Goal: Task Accomplishment & Management: Manage account settings

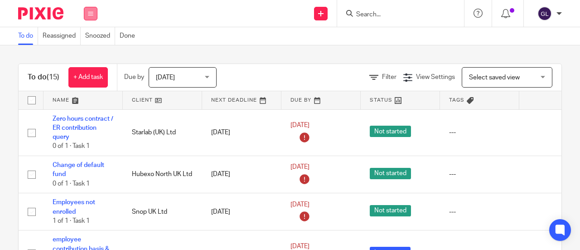
click at [92, 14] on icon at bounding box center [90, 13] width 5 height 5
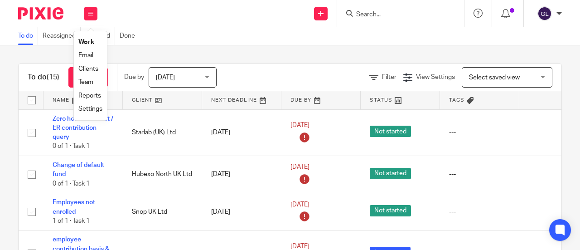
click at [89, 42] on link "Work" at bounding box center [86, 42] width 16 height 6
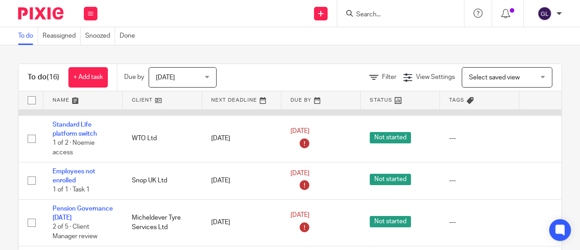
scroll to position [136, 0]
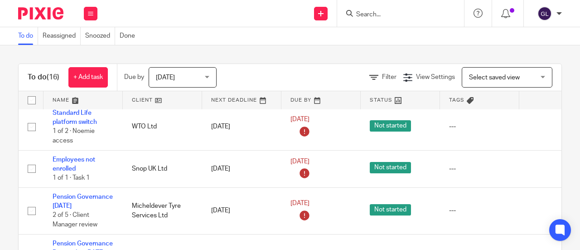
click at [375, 17] on input "Search" at bounding box center [396, 15] width 82 height 8
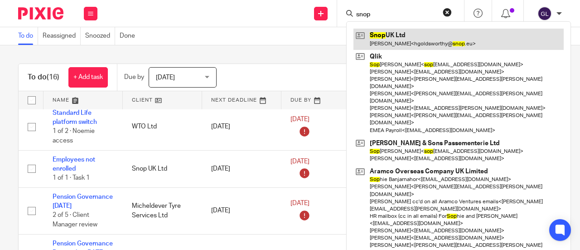
type input "snop"
click at [387, 31] on link at bounding box center [458, 39] width 210 height 21
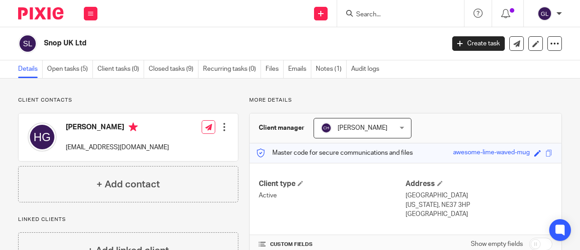
click at [66, 69] on link "Open tasks (5)" at bounding box center [70, 69] width 46 height 18
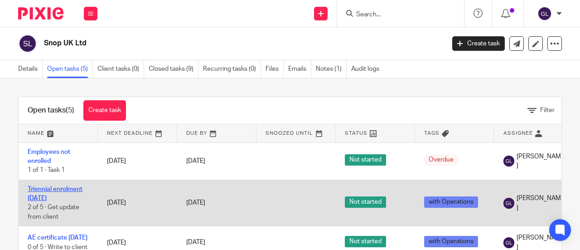
click at [43, 189] on link "Triennial enrolment [DATE]" at bounding box center [55, 193] width 55 height 15
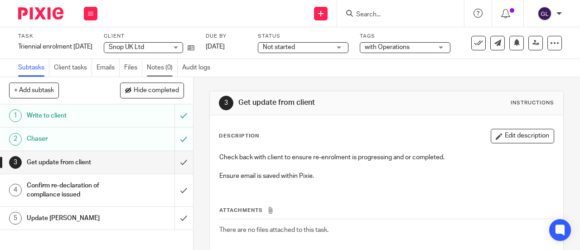
click at [162, 66] on link "Notes (0)" at bounding box center [162, 68] width 31 height 18
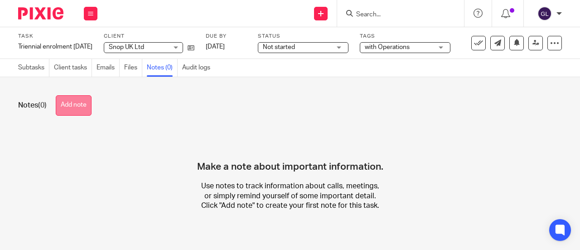
click at [86, 106] on button "Add note" at bounding box center [74, 105] width 36 height 20
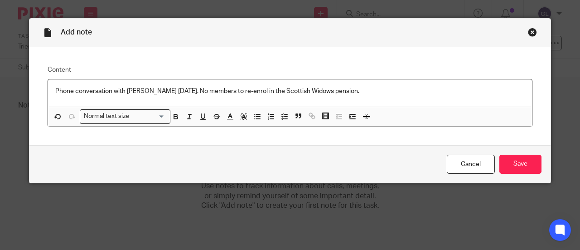
click at [349, 89] on p "Phone conversation with Hayley 14/10/25. No members to re-enrol in the Scottish…" at bounding box center [289, 91] width 469 height 9
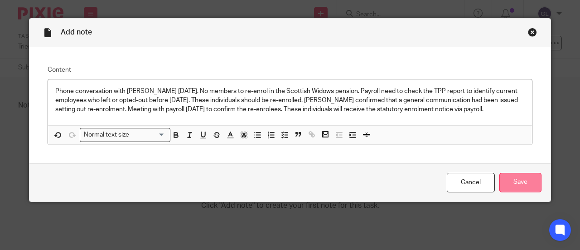
click at [515, 184] on input "Save" at bounding box center [520, 182] width 42 height 19
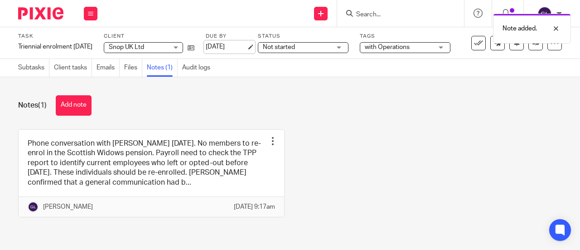
click at [235, 46] on link "23 Oct 2025" at bounding box center [226, 47] width 41 height 10
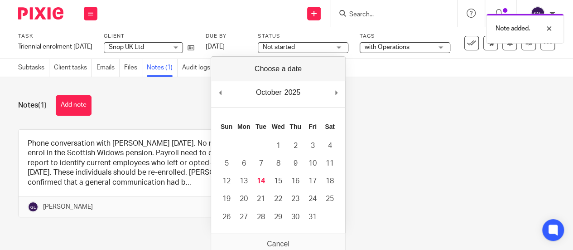
click at [321, 44] on span "Not started" at bounding box center [297, 48] width 68 height 10
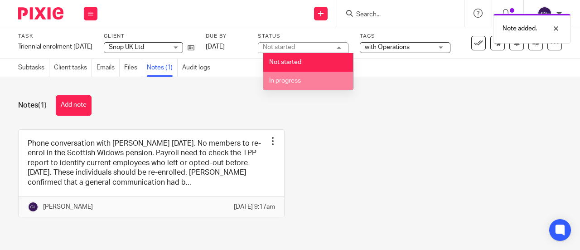
click at [285, 77] on span "In progress" at bounding box center [285, 80] width 32 height 6
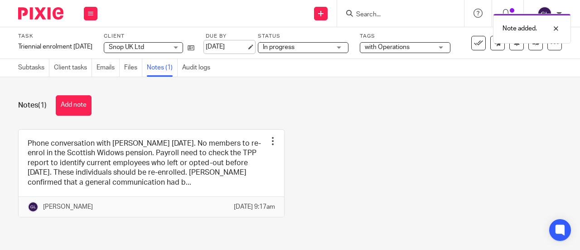
click at [240, 46] on link "[DATE]" at bounding box center [226, 47] width 41 height 10
click at [92, 11] on icon at bounding box center [90, 13] width 5 height 5
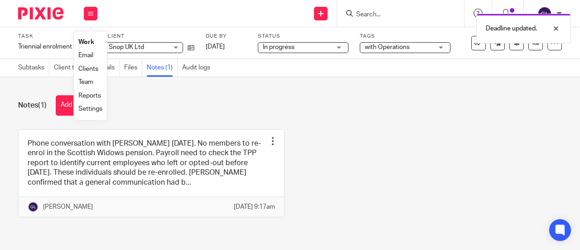
click at [86, 42] on link "Work" at bounding box center [86, 42] width 16 height 6
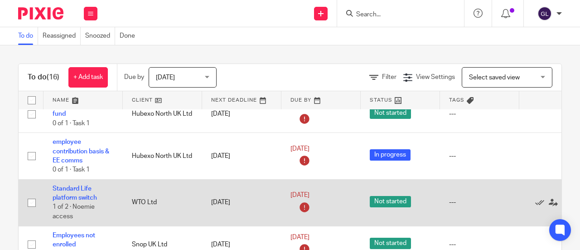
scroll to position [91, 0]
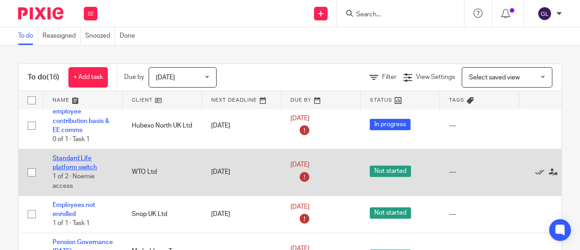
click at [83, 169] on link "Standard Life platform switch" at bounding box center [75, 162] width 44 height 15
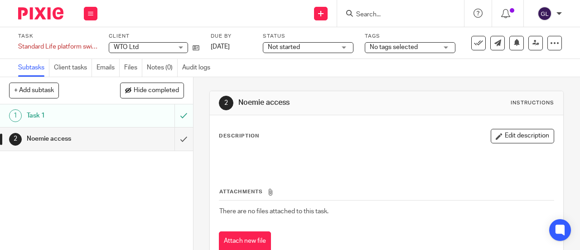
click at [285, 47] on span "Not started" at bounding box center [284, 47] width 32 height 6
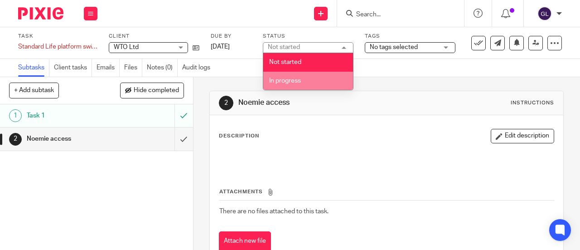
click at [281, 80] on span "In progress" at bounding box center [285, 80] width 32 height 6
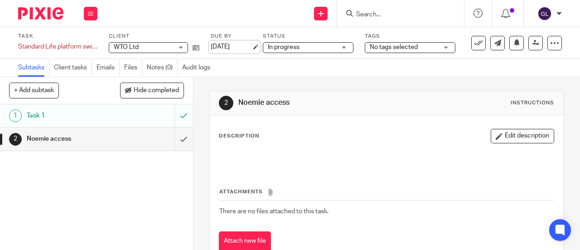
click at [226, 47] on link "[DATE]" at bounding box center [231, 47] width 41 height 10
click at [89, 12] on icon at bounding box center [90, 13] width 5 height 5
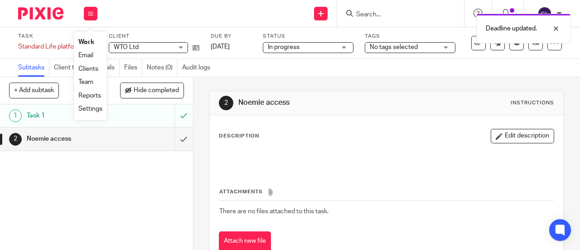
click at [83, 42] on link "Work" at bounding box center [86, 42] width 16 height 6
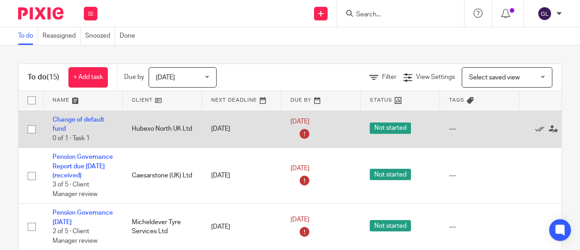
scroll to position [91, 0]
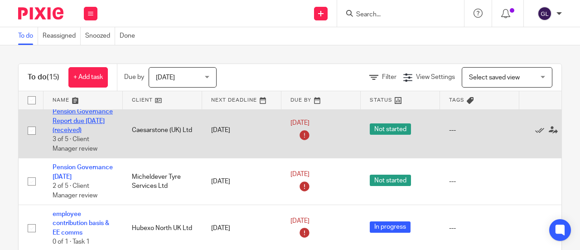
click at [76, 120] on link "Pension Governance Report due June 25 (received)" at bounding box center [83, 120] width 60 height 25
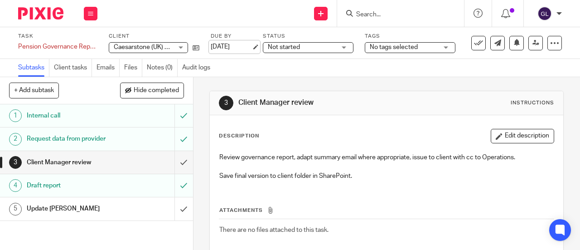
click at [226, 47] on link "[DATE]" at bounding box center [231, 47] width 41 height 10
click at [89, 11] on icon at bounding box center [90, 13] width 5 height 5
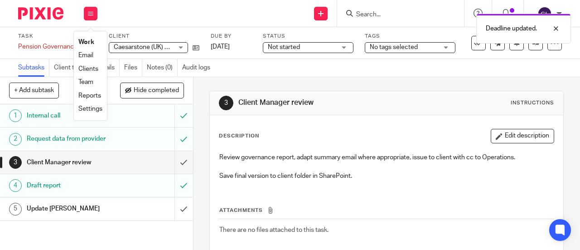
click at [88, 43] on link "Work" at bounding box center [86, 42] width 16 height 6
